Goal: Task Accomplishment & Management: Manage account settings

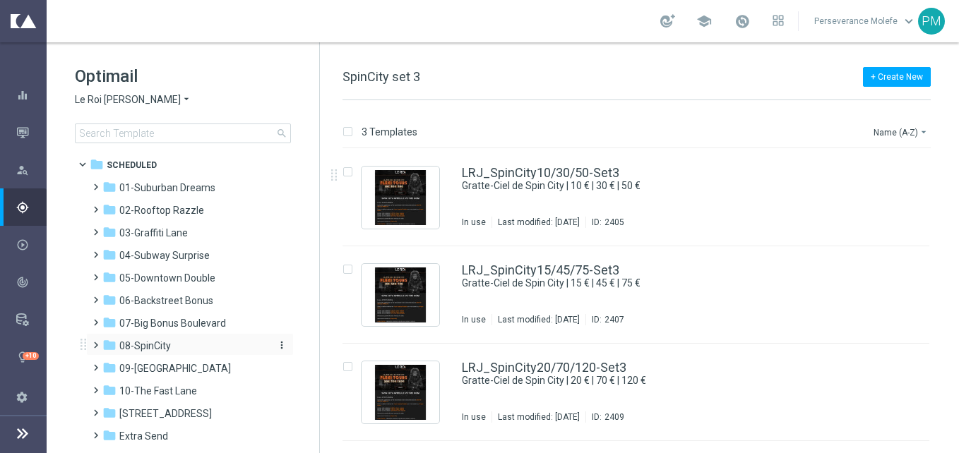
click at [206, 350] on div "folder 08-SpinCity" at bounding box center [183, 346] width 162 height 16
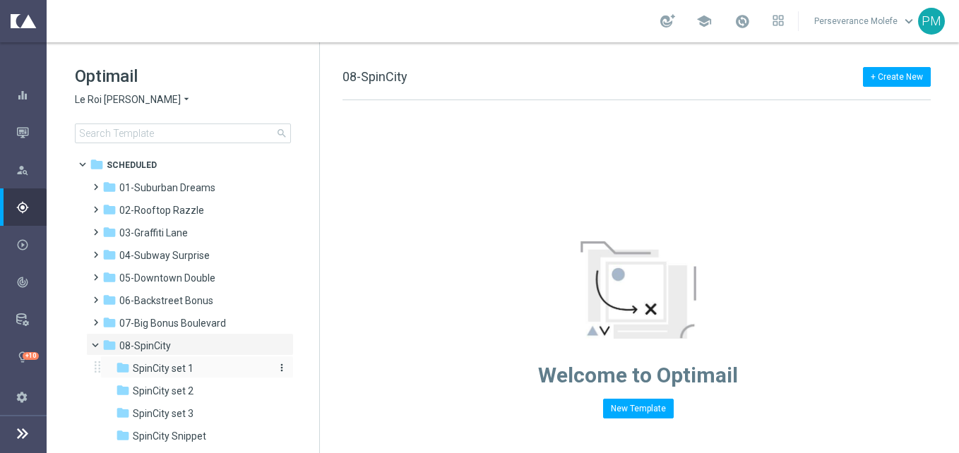
click at [205, 370] on div "folder SpinCity set 1" at bounding box center [191, 369] width 150 height 16
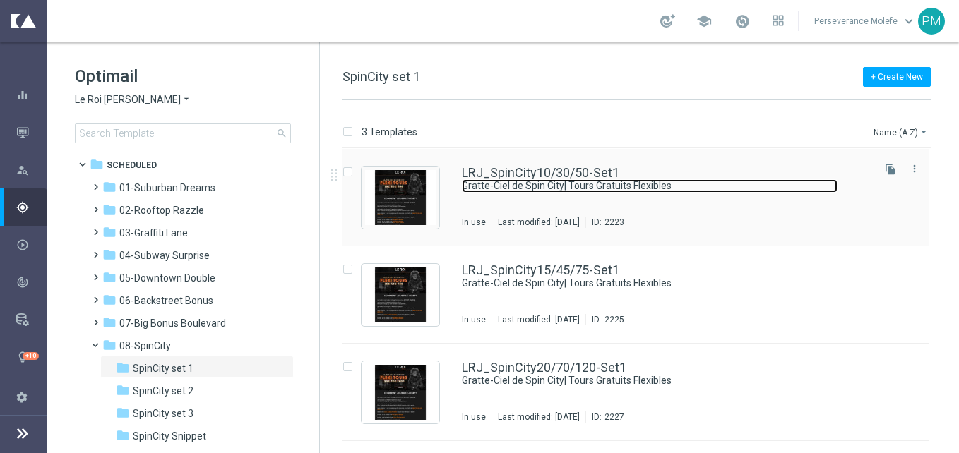
click at [540, 184] on link "Gratte-Ciel de Spin City| Tours Gratuits Flexibles" at bounding box center [650, 185] width 376 height 13
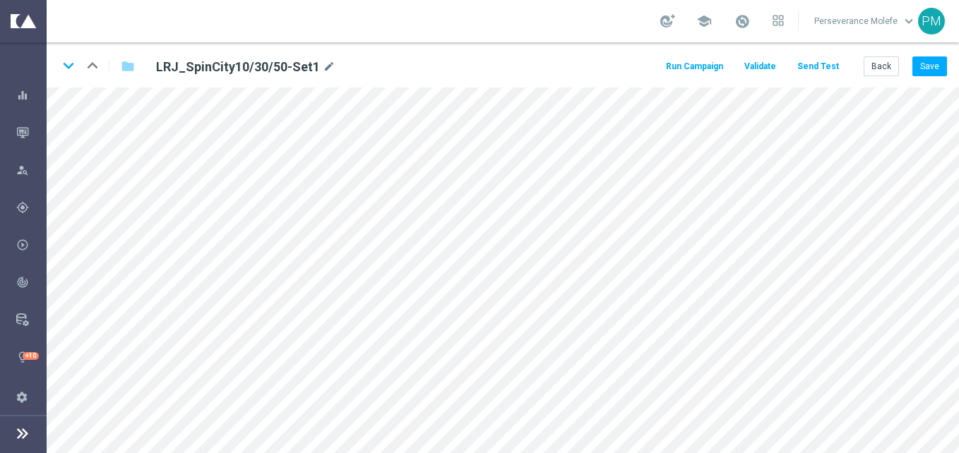
click at [880, 78] on div "keyboard_arrow_down keyboard_arrow_up folder LRJ_SpinCity10/30/50-Set1 mode_edi…" at bounding box center [503, 64] width 913 height 45
click at [884, 69] on button "Back" at bounding box center [881, 67] width 35 height 20
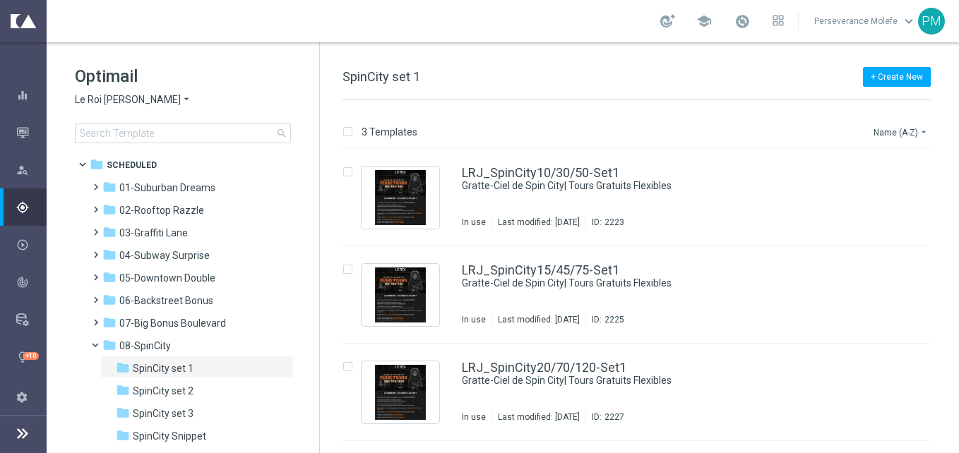
click at [103, 98] on span "Le Roi [PERSON_NAME]" at bounding box center [128, 99] width 106 height 13
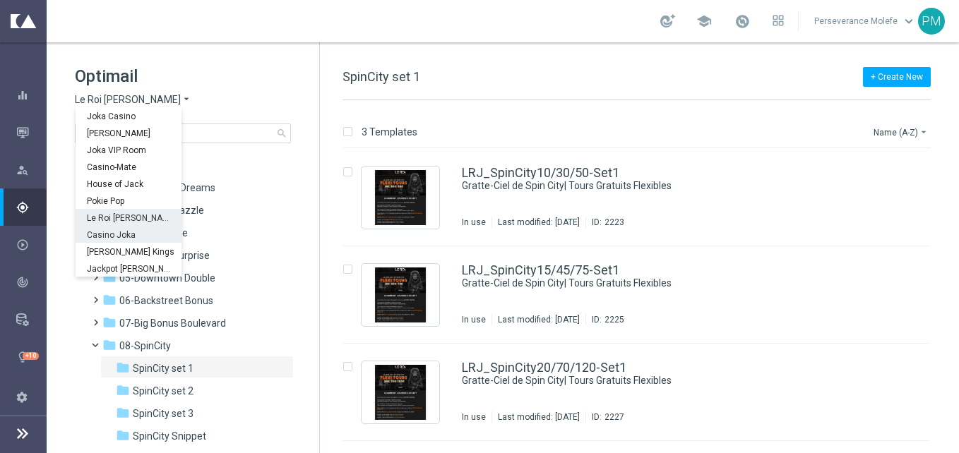
click at [0, 0] on span "Casino Joka" at bounding box center [0, 0] width 0 height 0
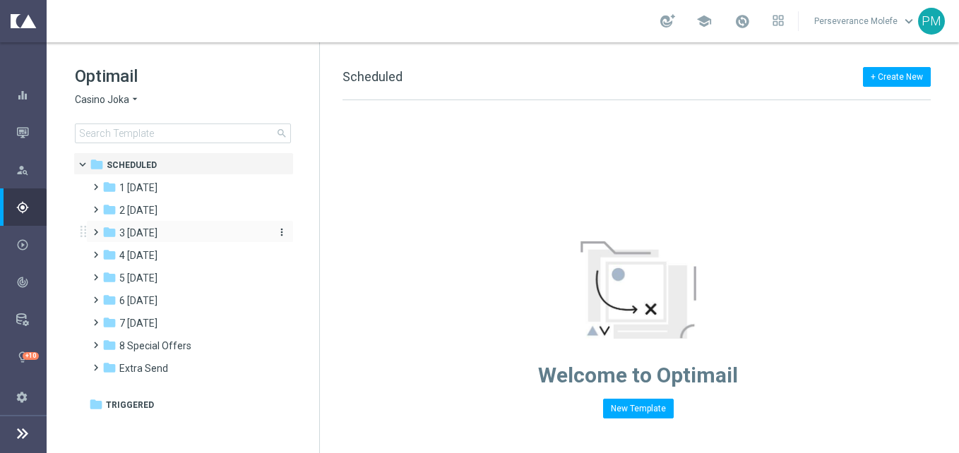
click at [164, 240] on div "folder 3 [DATE]" at bounding box center [183, 233] width 162 height 16
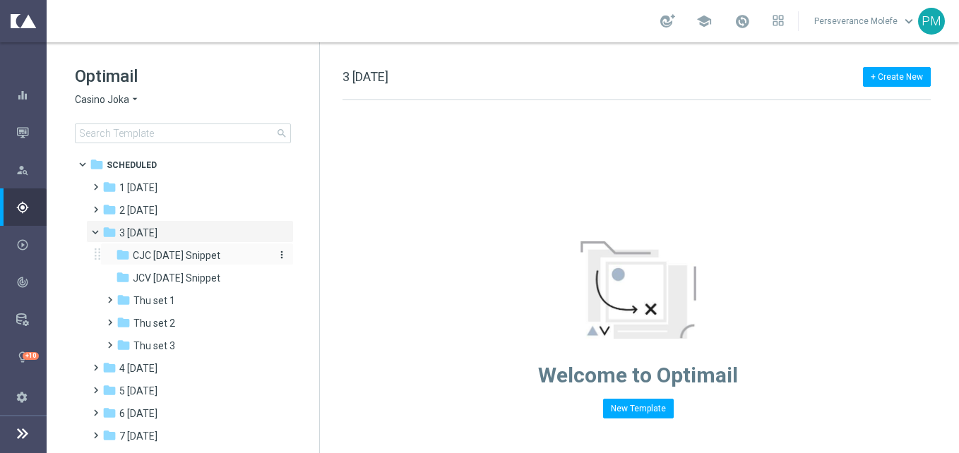
click at [169, 260] on span "CJC [DATE] Snippet" at bounding box center [177, 255] width 88 height 13
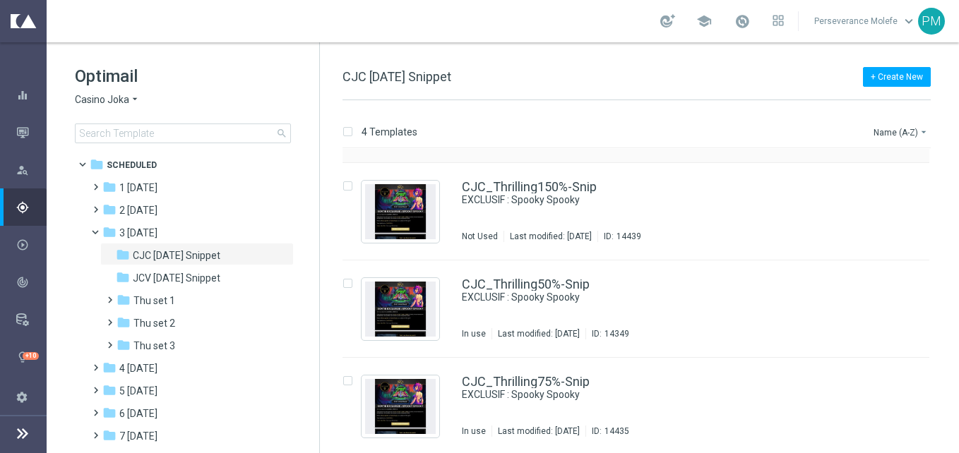
scroll to position [85, 0]
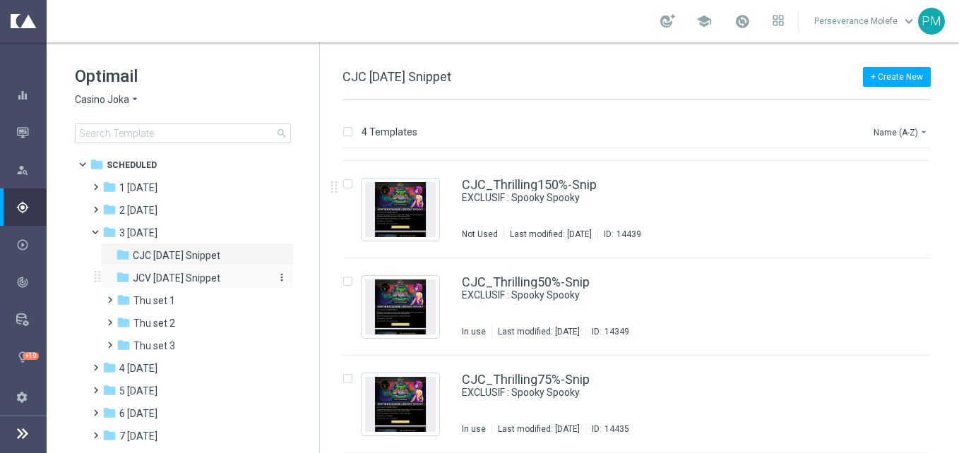
click at [205, 284] on span "JCV [DATE] Snippet" at bounding box center [177, 278] width 88 height 13
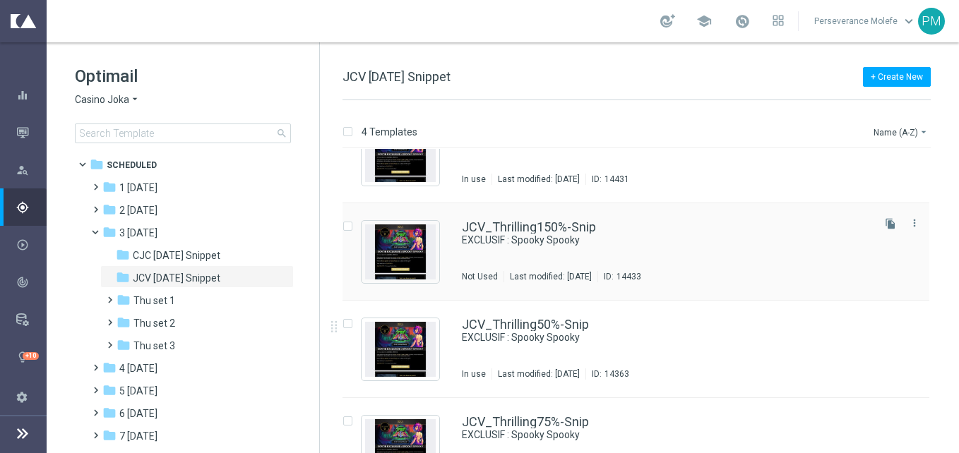
scroll to position [85, 0]
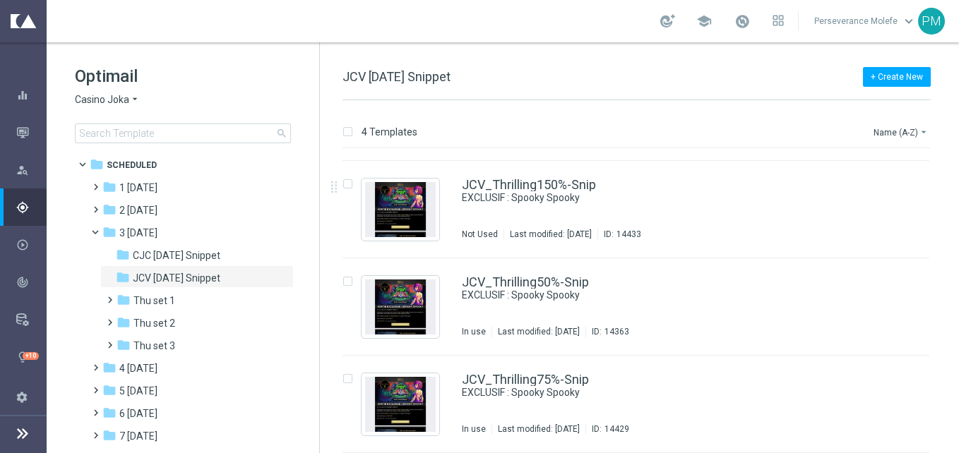
click at [99, 100] on span "Casino Joka" at bounding box center [102, 99] width 54 height 13
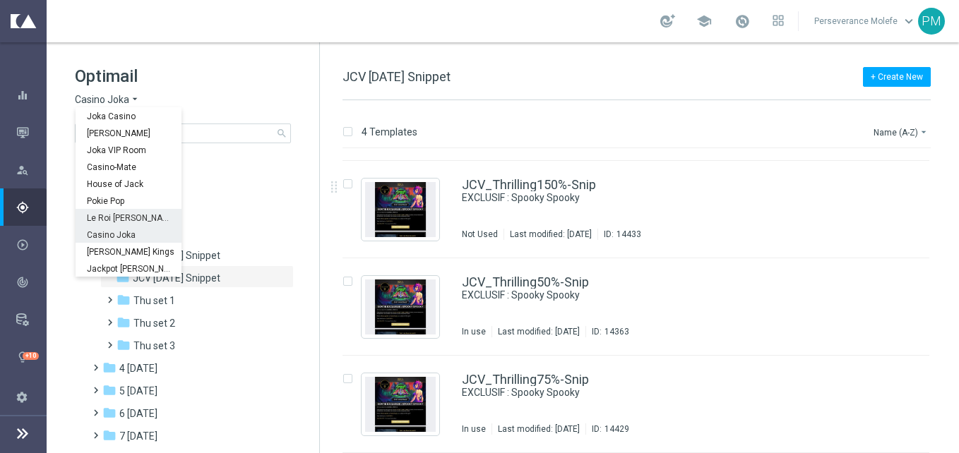
click at [0, 0] on span "Le Roi [PERSON_NAME]" at bounding box center [0, 0] width 0 height 0
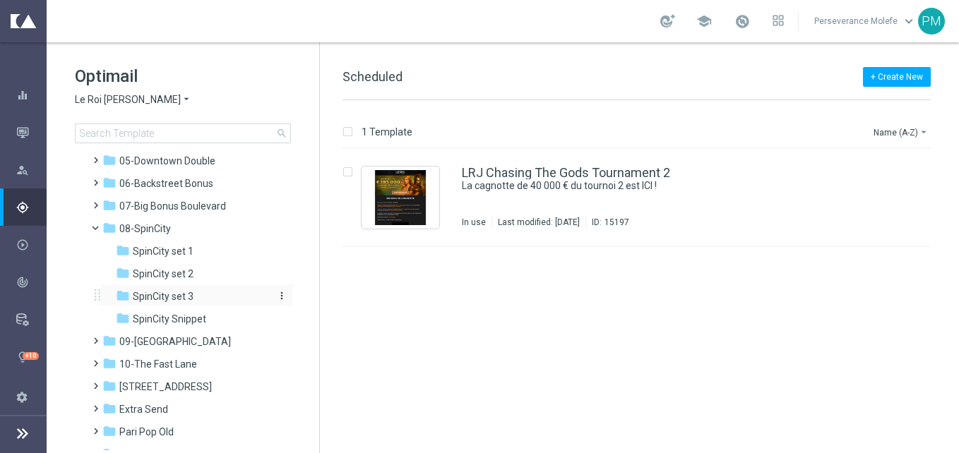
scroll to position [141, 0]
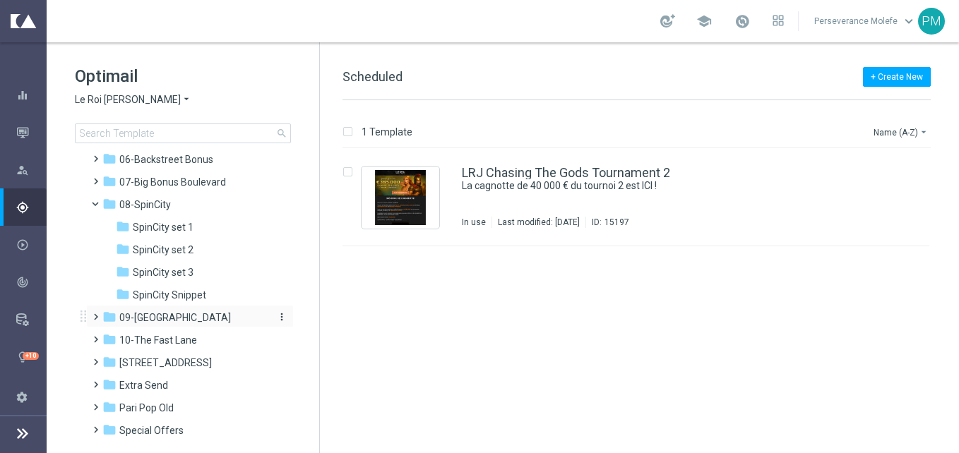
click at [182, 313] on span "09-[GEOGRAPHIC_DATA]" at bounding box center [175, 317] width 112 height 13
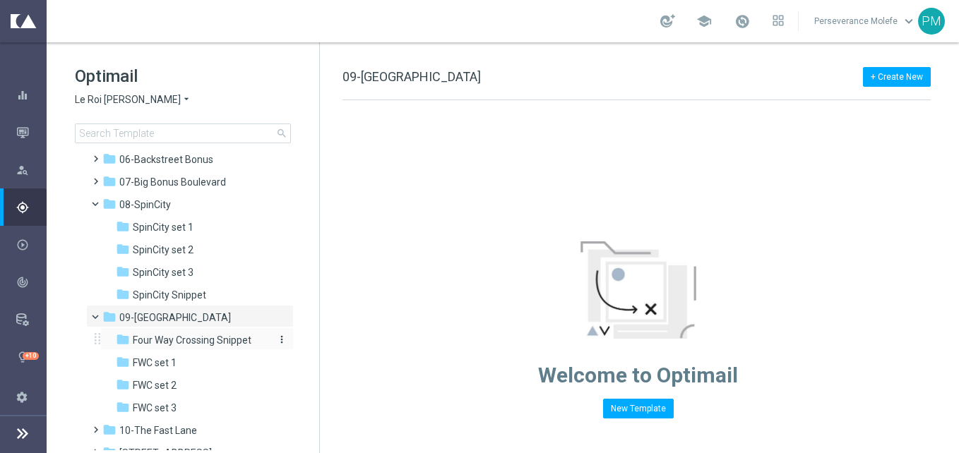
click at [229, 340] on span "Four Way Crossing Snippet" at bounding box center [192, 340] width 119 height 13
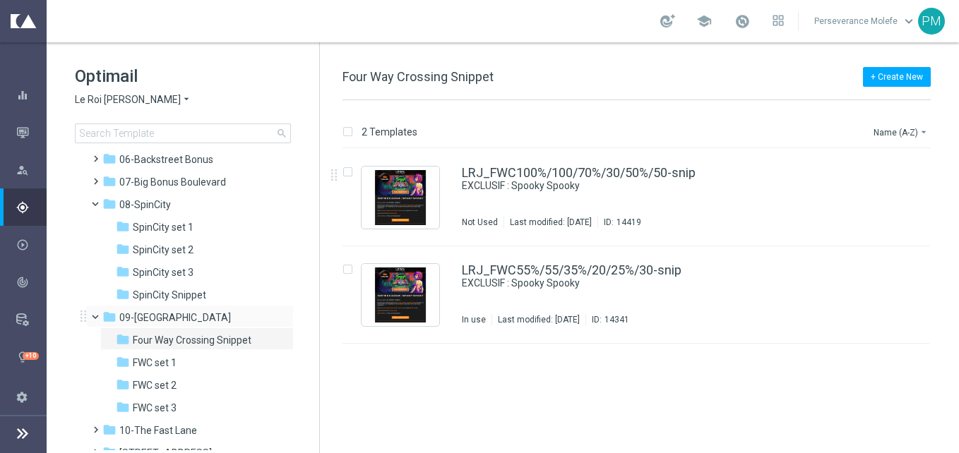
click at [99, 317] on span at bounding box center [102, 314] width 6 height 6
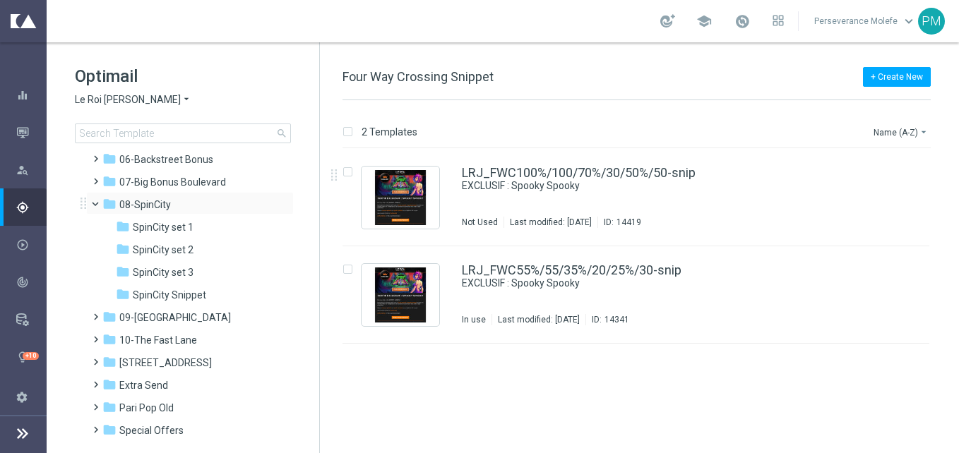
click at [99, 202] on span at bounding box center [102, 201] width 6 height 6
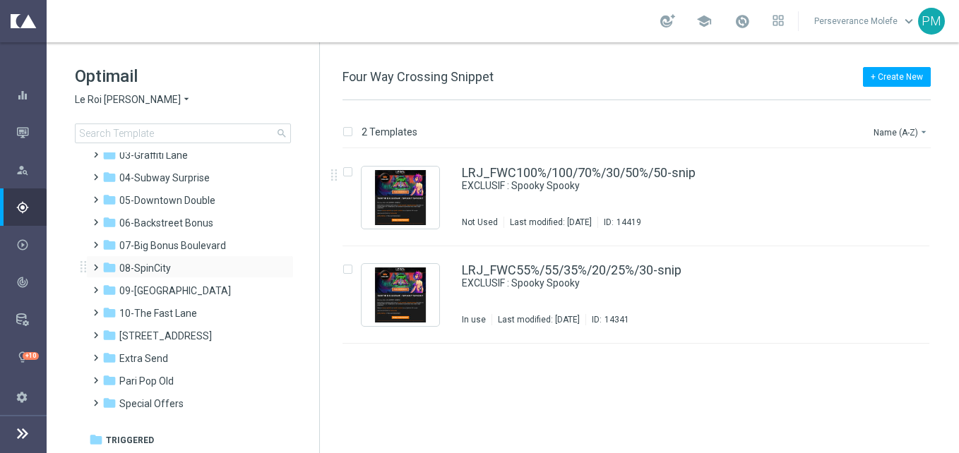
scroll to position [78, 0]
click at [179, 307] on span "10-The Fast Lane" at bounding box center [158, 313] width 78 height 13
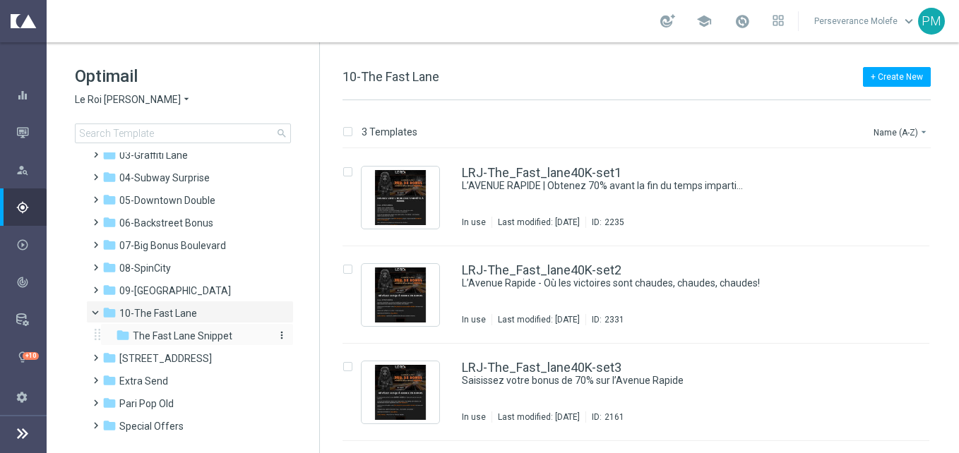
click at [212, 332] on span "The Fast Lane Snippet" at bounding box center [183, 336] width 100 height 13
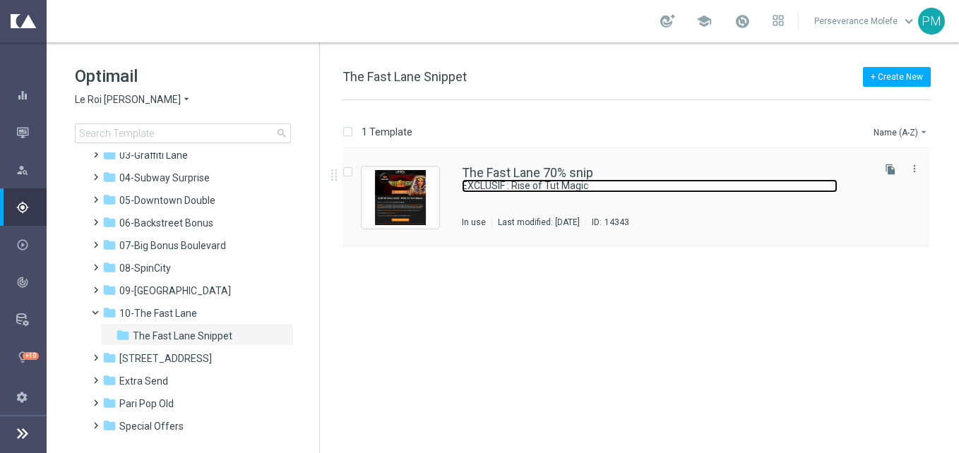
click at [490, 191] on link "EXCLUSIF : Rise of Tut Magic" at bounding box center [650, 185] width 376 height 13
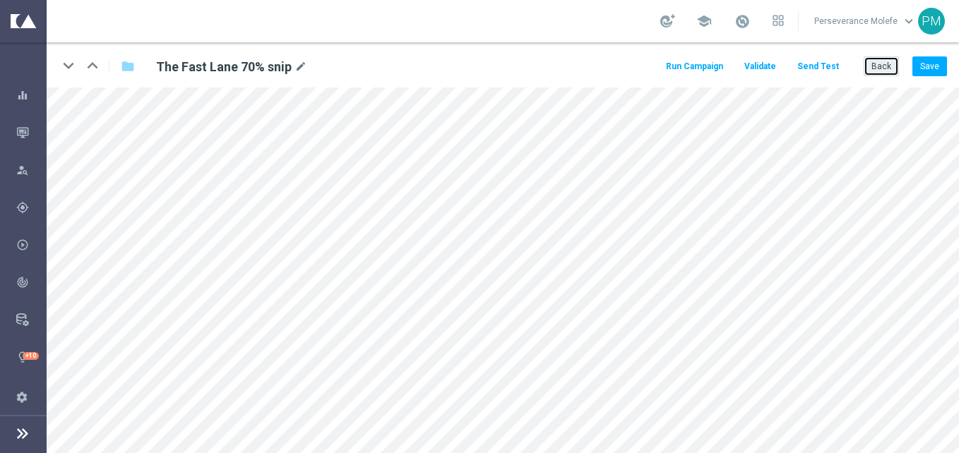
click at [878, 59] on button "Back" at bounding box center [881, 67] width 35 height 20
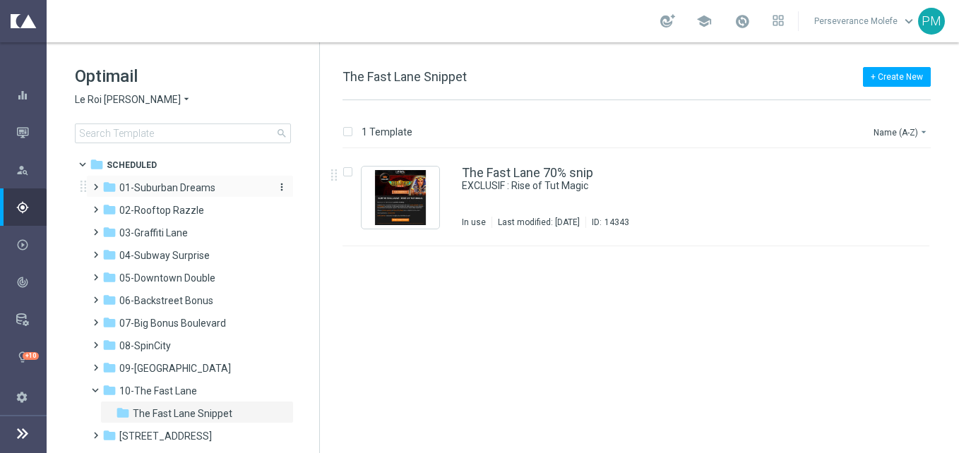
click at [210, 191] on span "01-Suburban Dreams" at bounding box center [167, 188] width 96 height 13
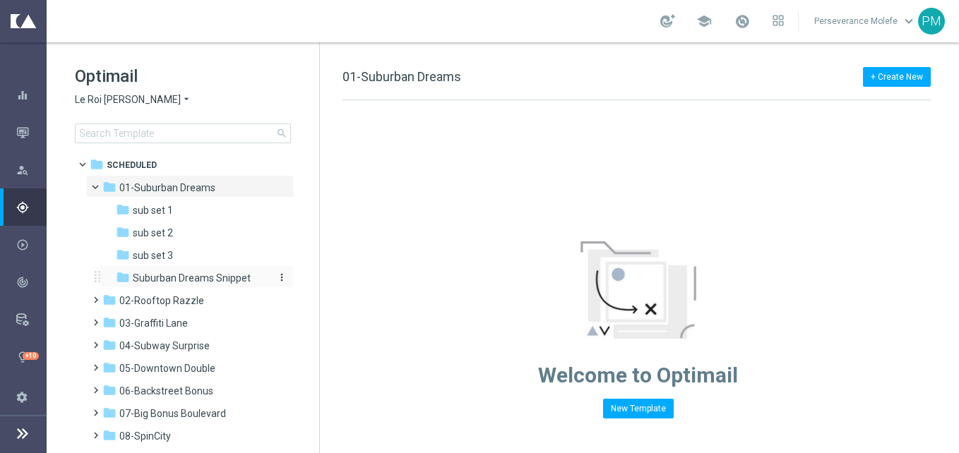
click at [215, 282] on span "Suburban Dreams Snippet" at bounding box center [192, 278] width 118 height 13
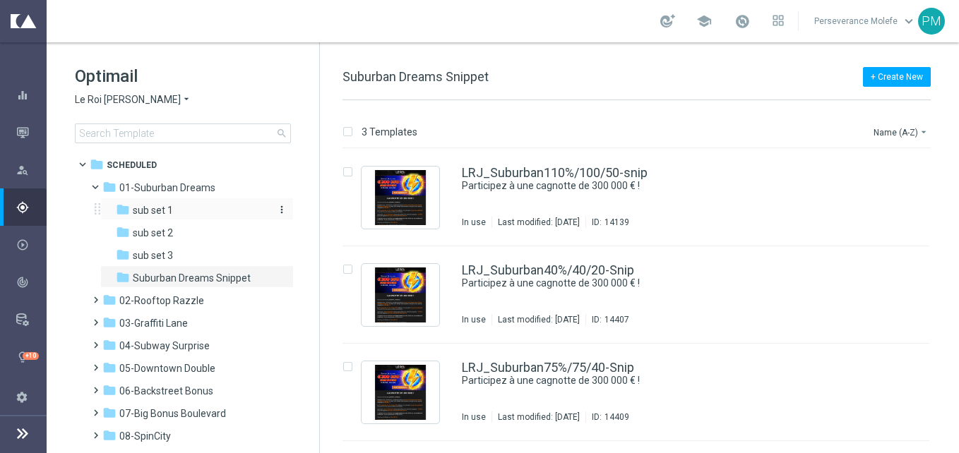
click at [228, 215] on div "folder sub set 1" at bounding box center [191, 211] width 150 height 16
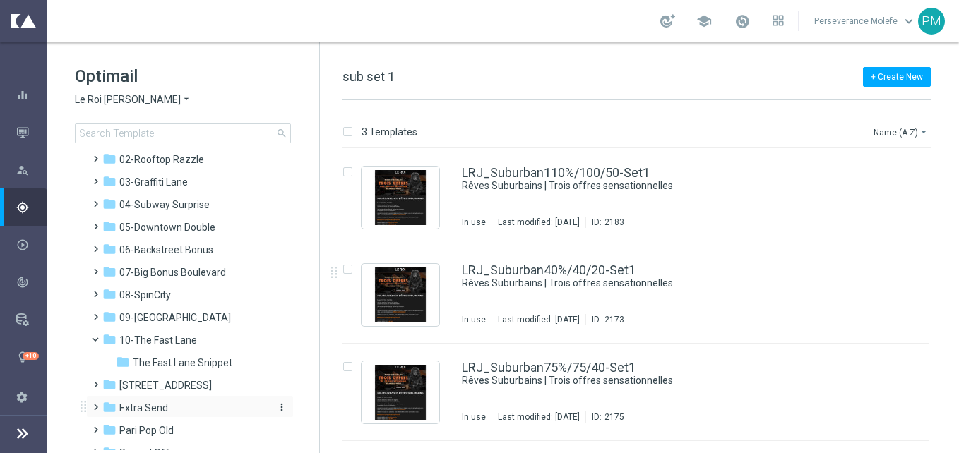
scroll to position [191, 0]
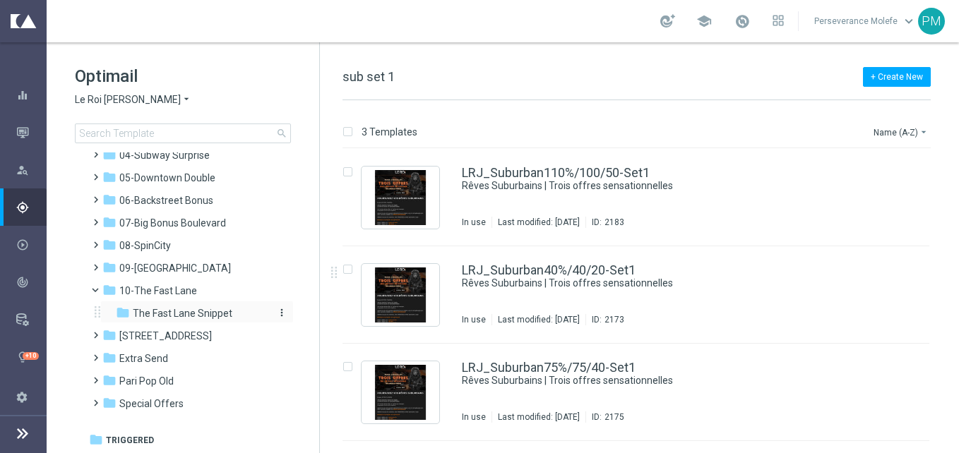
click at [202, 316] on span "The Fast Lane Snippet" at bounding box center [183, 313] width 100 height 13
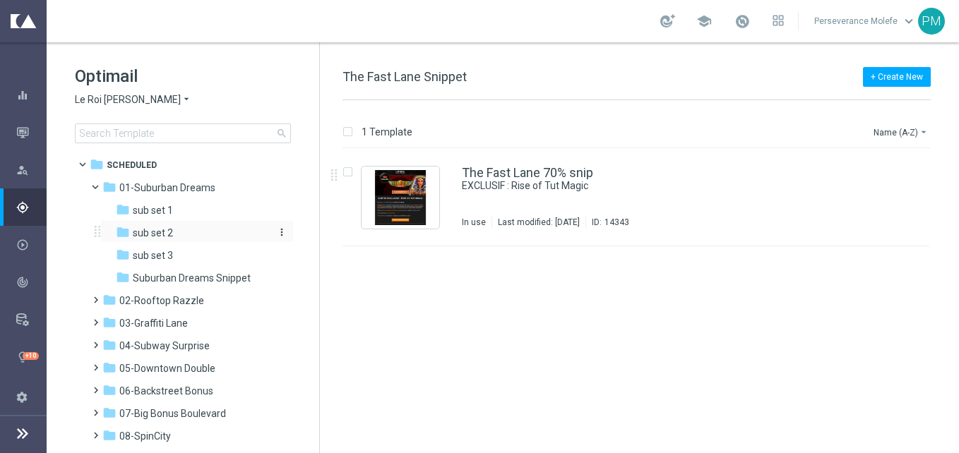
click at [158, 240] on div "folder sub set 2" at bounding box center [191, 233] width 150 height 16
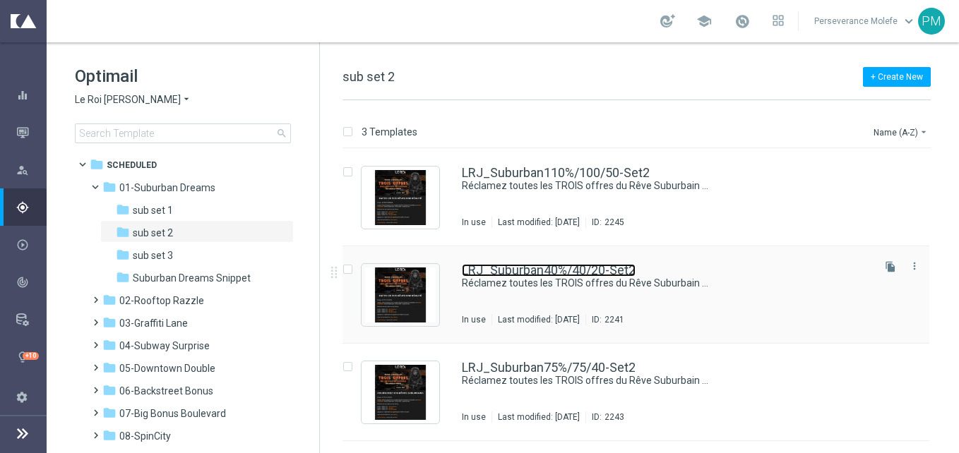
click at [511, 270] on link "LRJ_Suburban40%/40/20-Set2" at bounding box center [549, 270] width 174 height 13
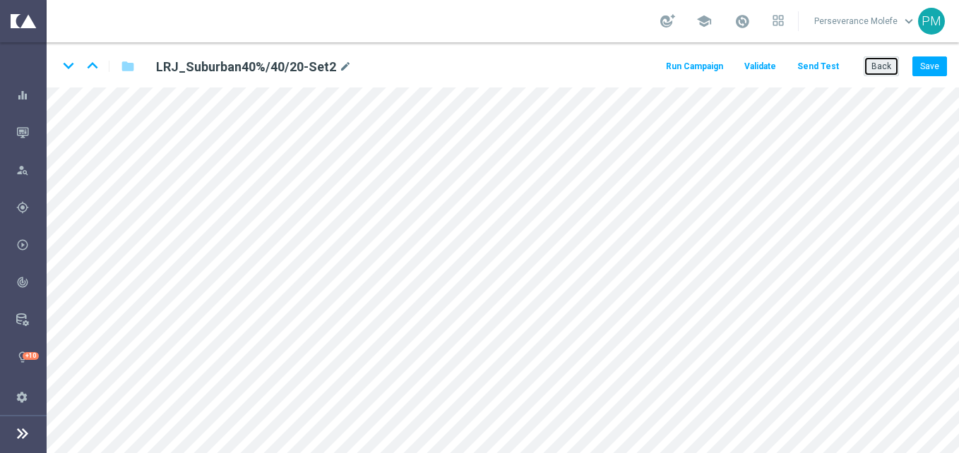
click at [889, 60] on button "Back" at bounding box center [881, 67] width 35 height 20
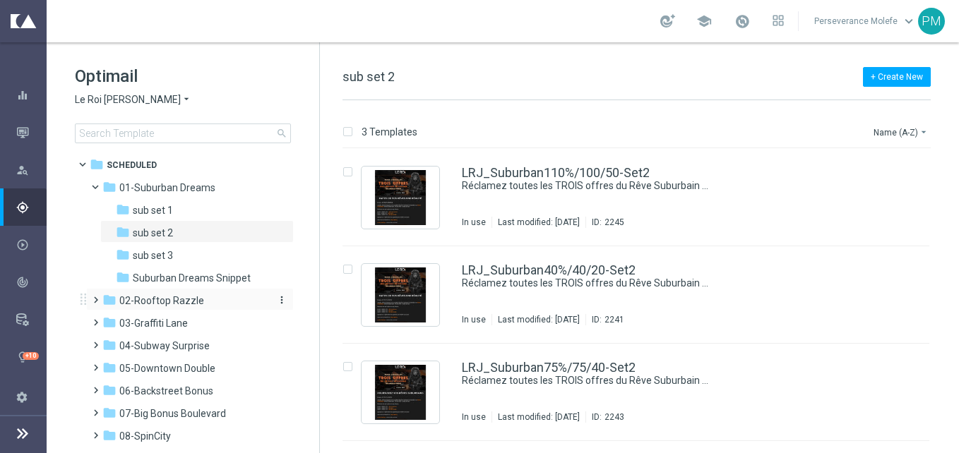
click at [203, 307] on div "folder 02-Rooftop Razzle" at bounding box center [183, 301] width 162 height 16
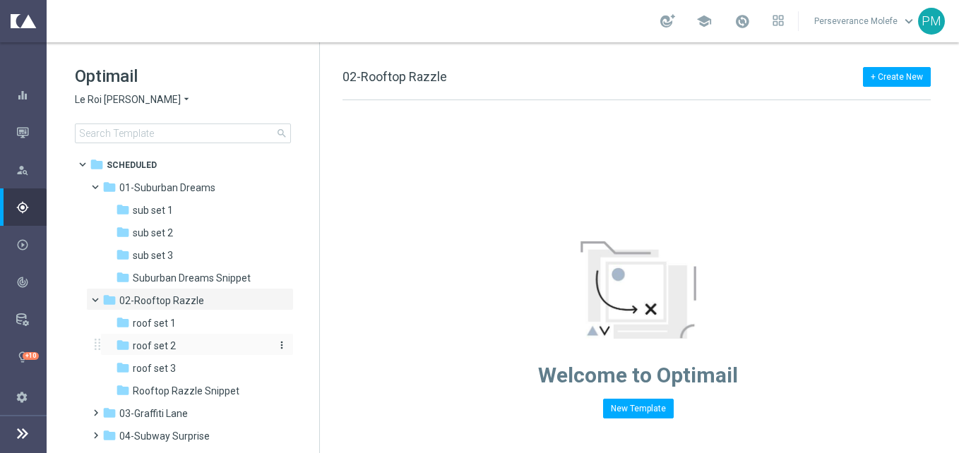
click at [206, 354] on div "folder roof set 2" at bounding box center [191, 346] width 150 height 16
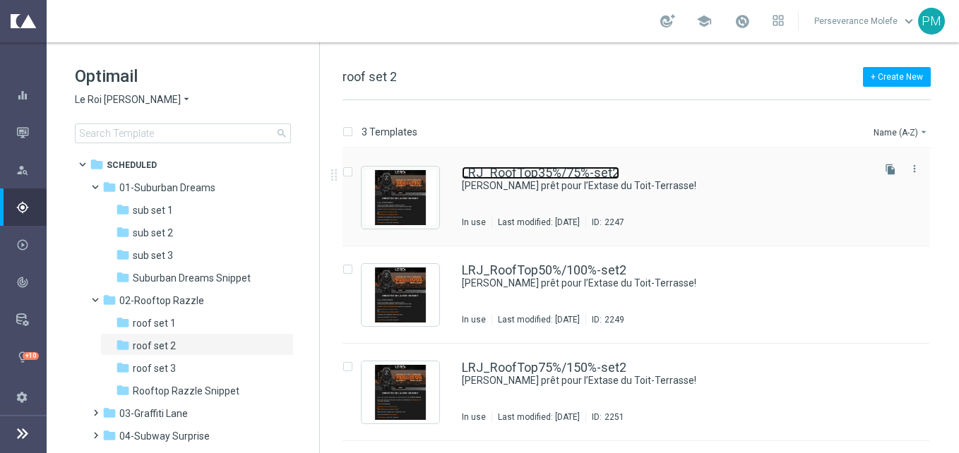
click at [535, 176] on link "LRJ_RoofTop35%/75%-set2" at bounding box center [541, 173] width 158 height 13
click at [535, 176] on div "Optimail Le Roi [PERSON_NAME] × Le Roi [PERSON_NAME] search folder 1 Folder fol…" at bounding box center [503, 247] width 913 height 411
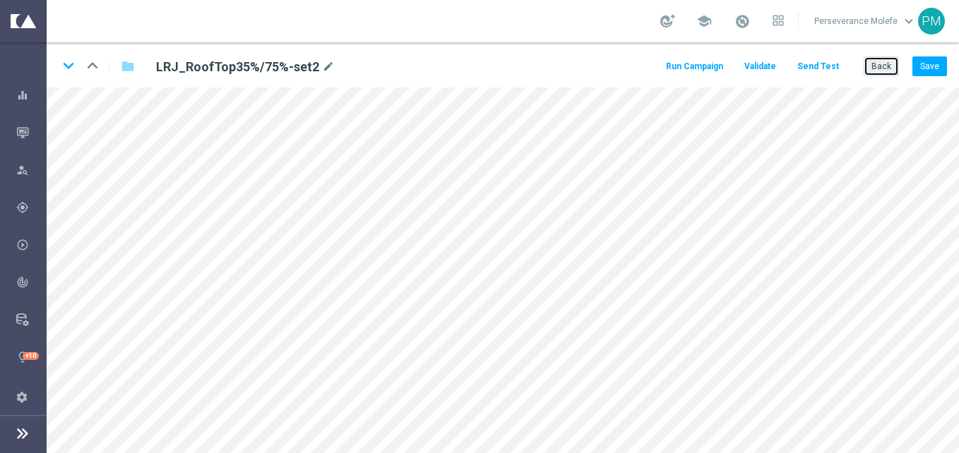
click at [889, 72] on button "Back" at bounding box center [881, 67] width 35 height 20
